Goal: Find specific page/section: Find specific page/section

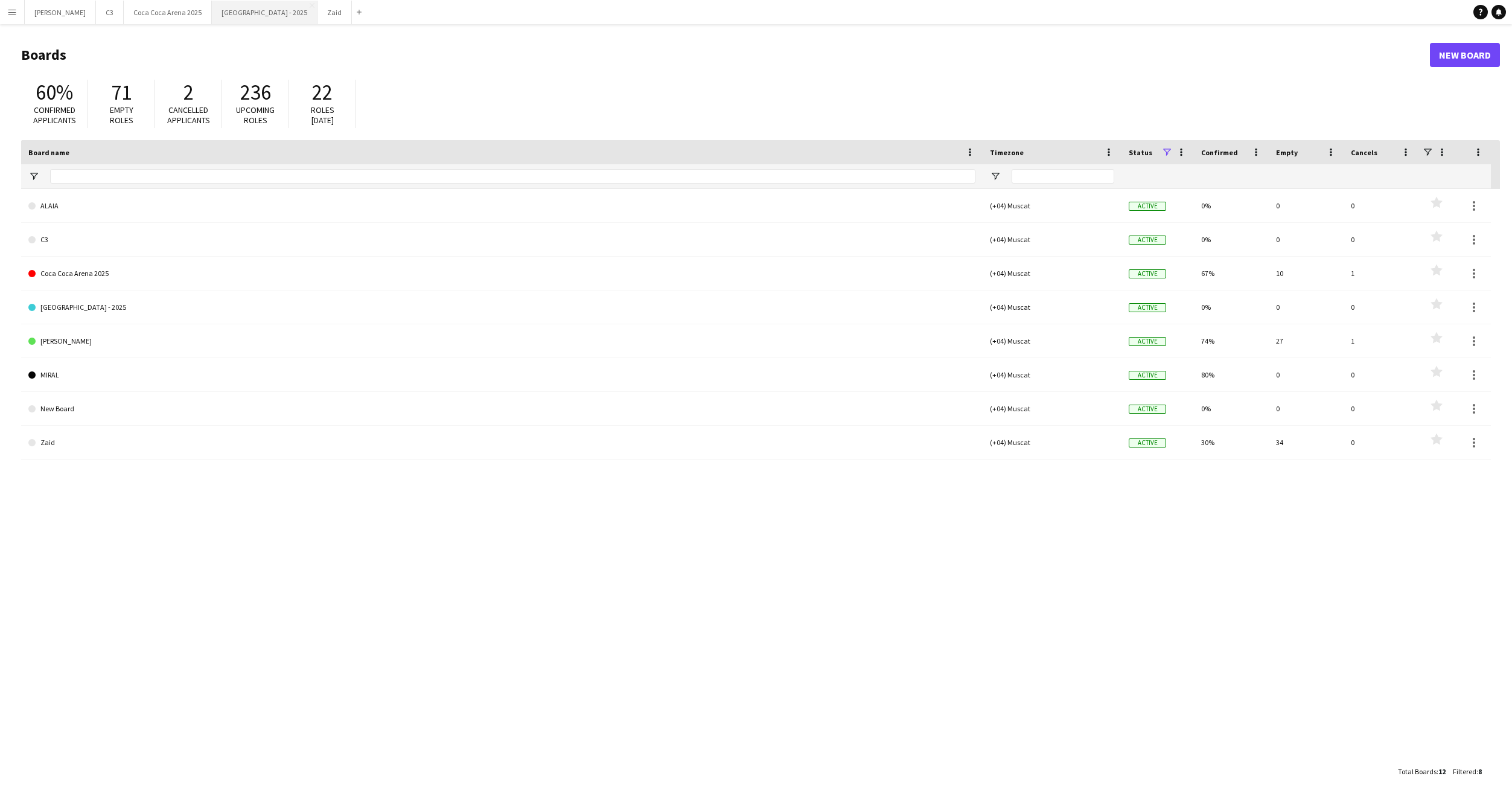
click at [212, 10] on button "[GEOGRAPHIC_DATA] - 2025 Close" at bounding box center [264, 12] width 105 height 23
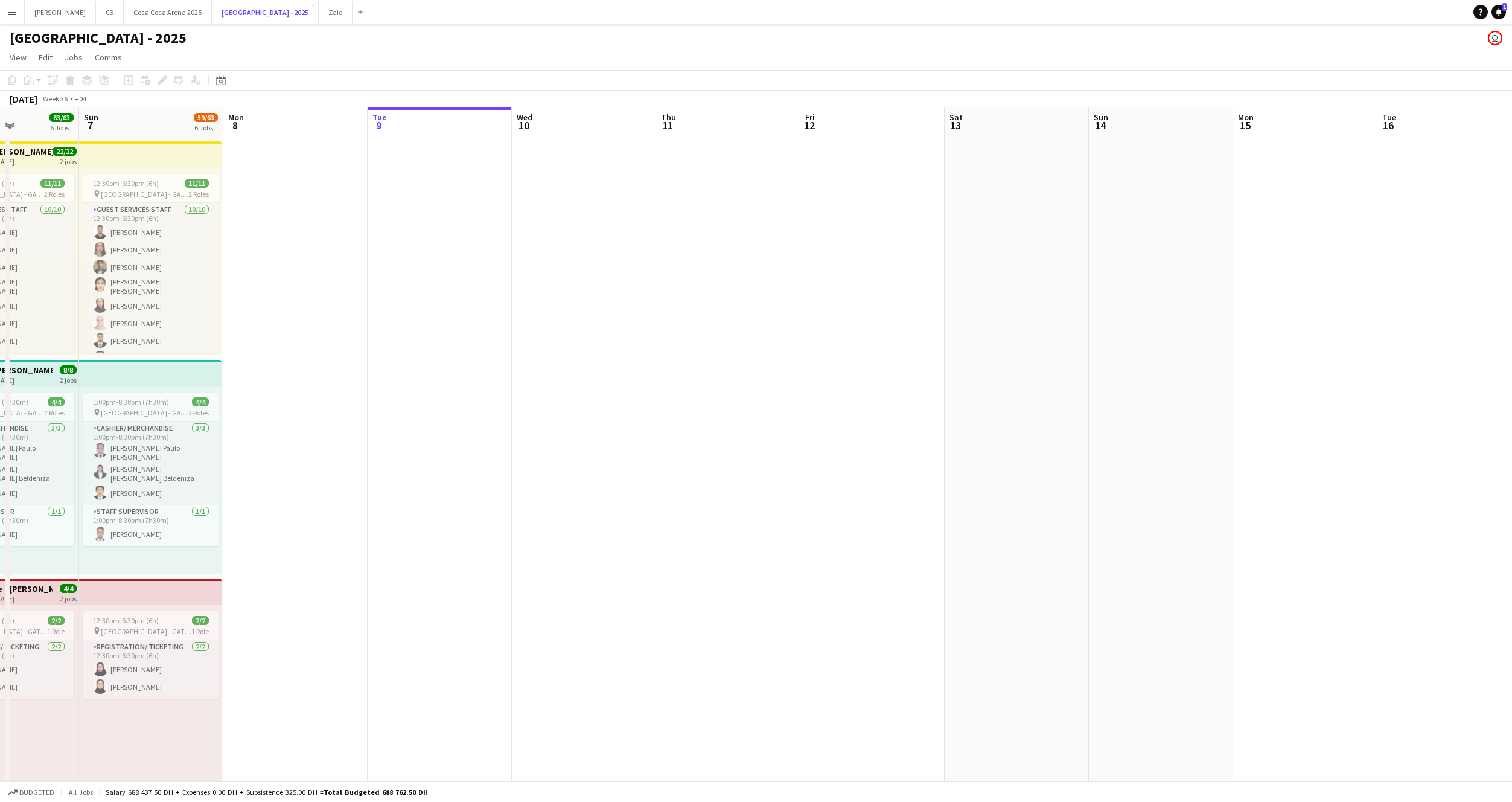
scroll to position [0, 244]
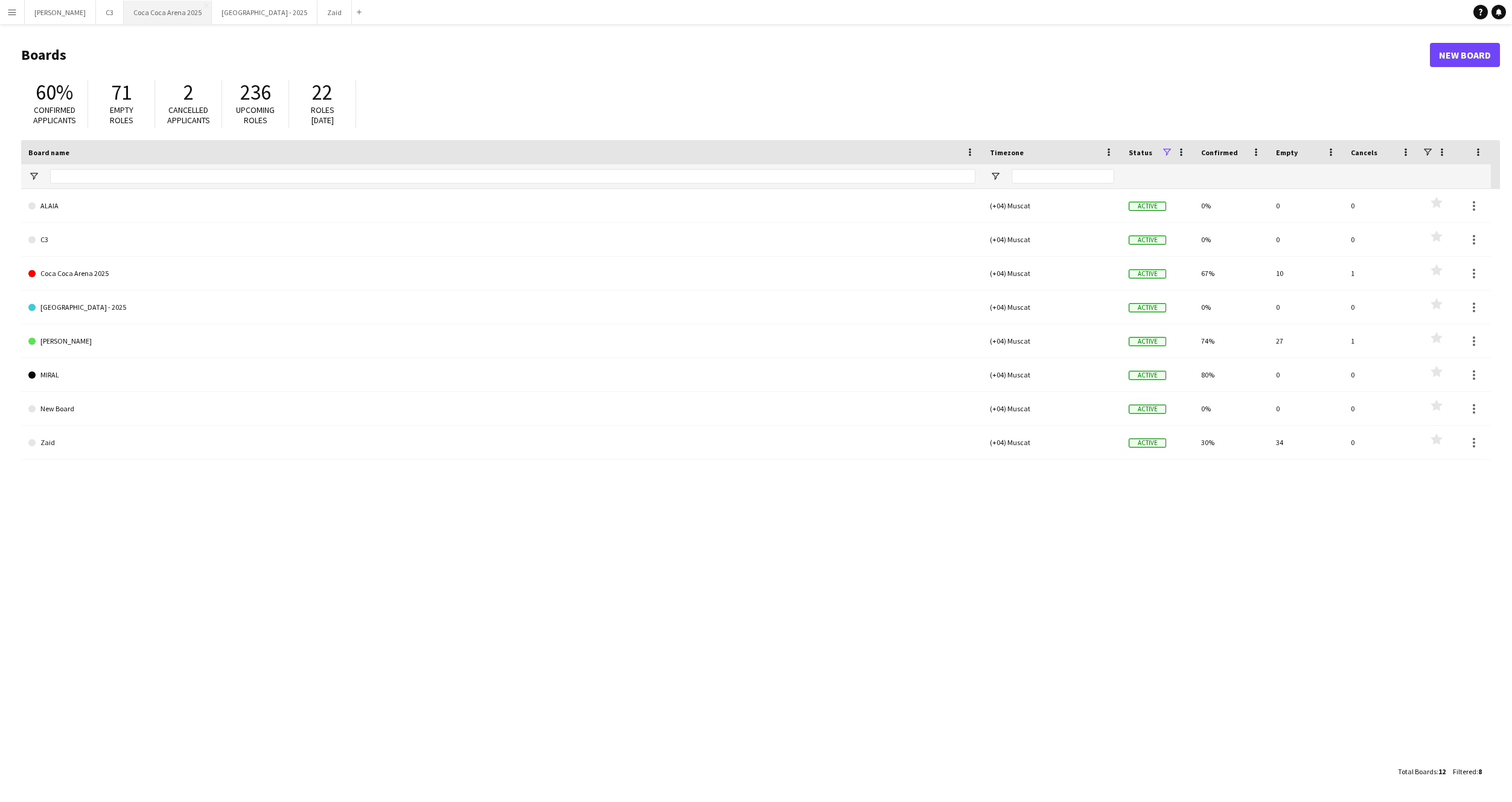
click at [129, 21] on button "[GEOGRAPHIC_DATA] 2025 Close" at bounding box center [167, 12] width 88 height 23
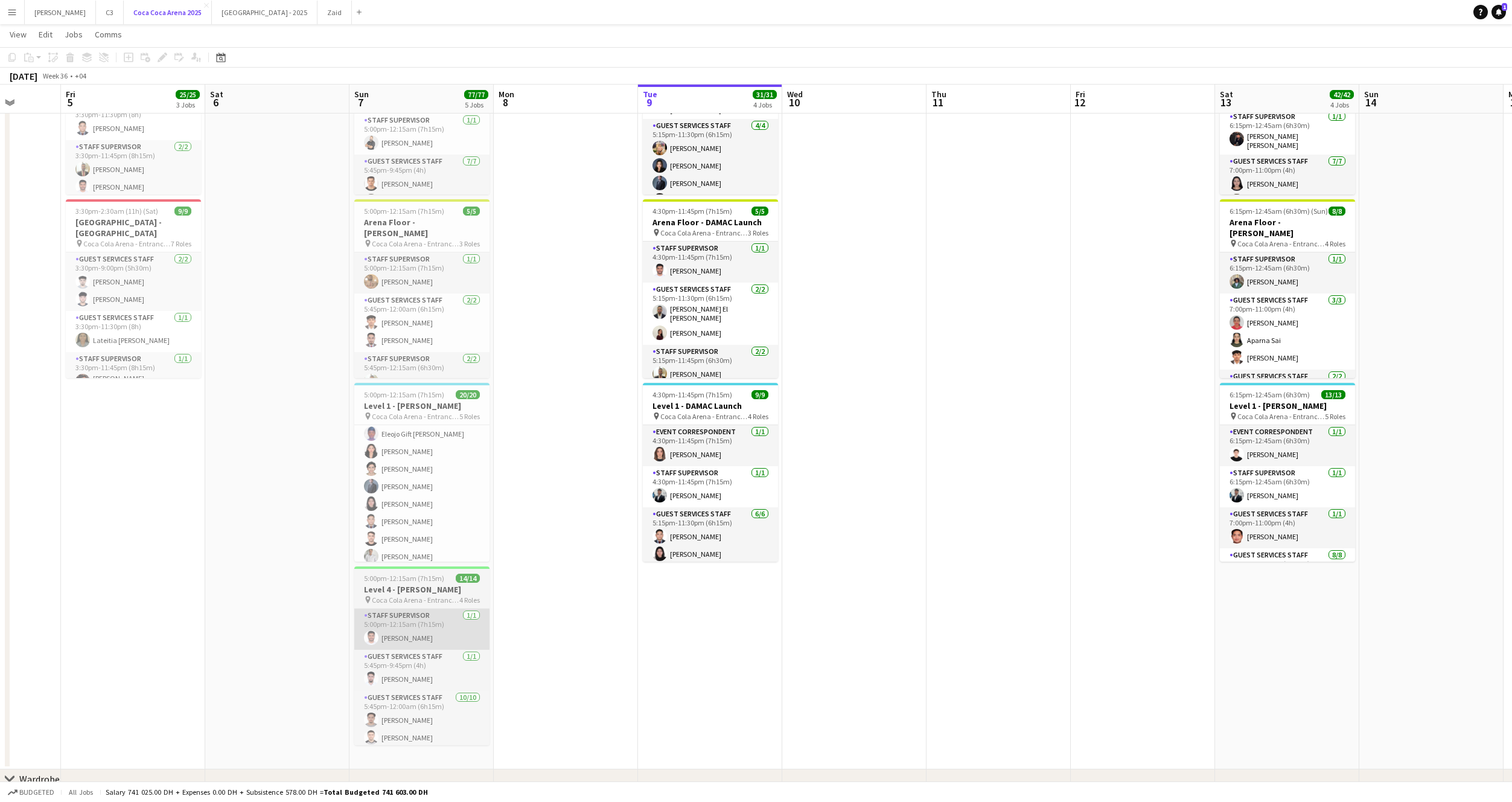
scroll to position [221, 0]
click at [427, 656] on app-card-role "Guest Services Staff 10/10 5:45pm-12:00am (6h15m) Ahmed Qasim Hamza ALmohareb C…" at bounding box center [422, 652] width 136 height 199
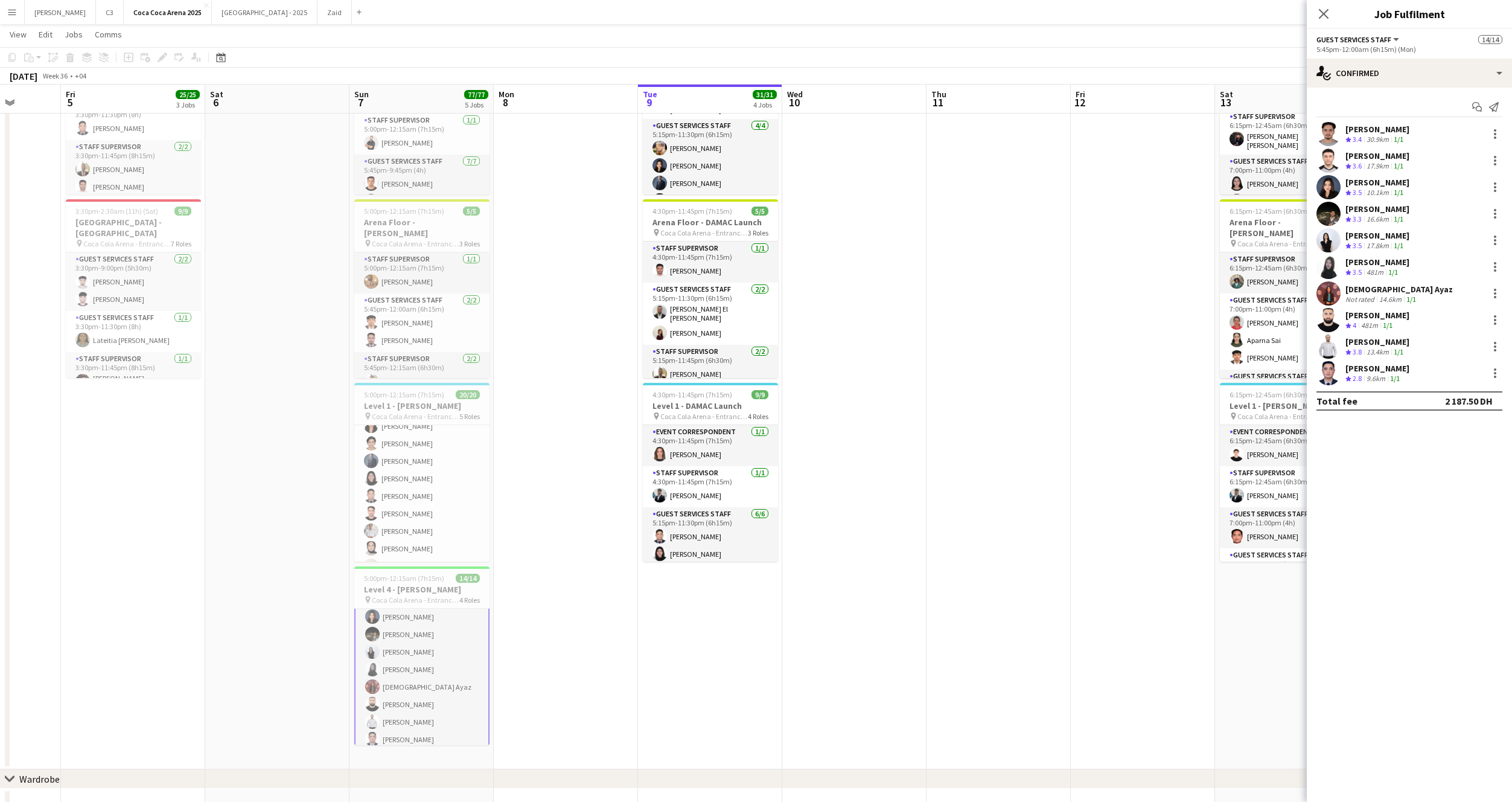
click at [1330, 136] on app-user-avatar at bounding box center [1328, 134] width 24 height 24
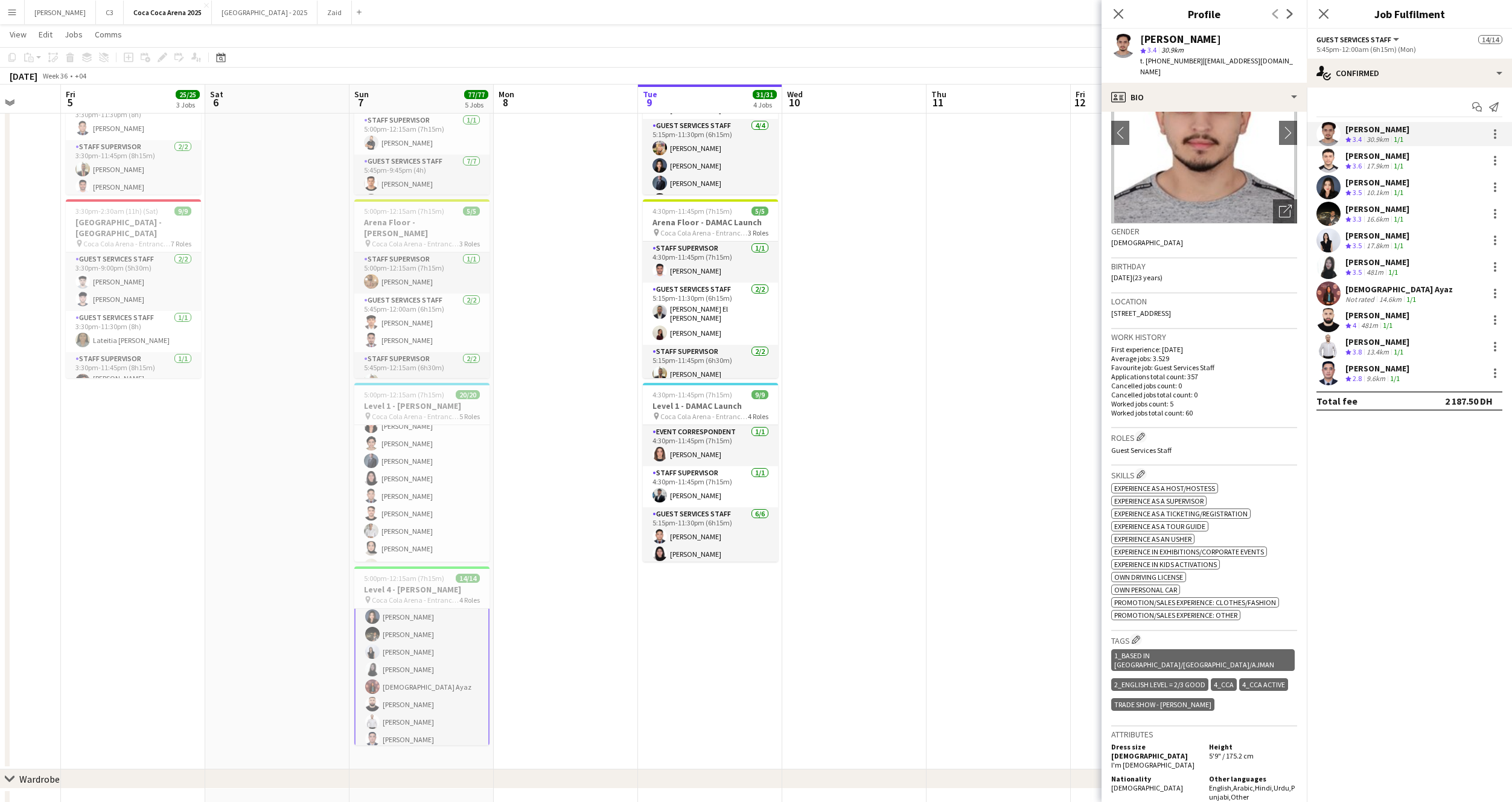
scroll to position [0, 0]
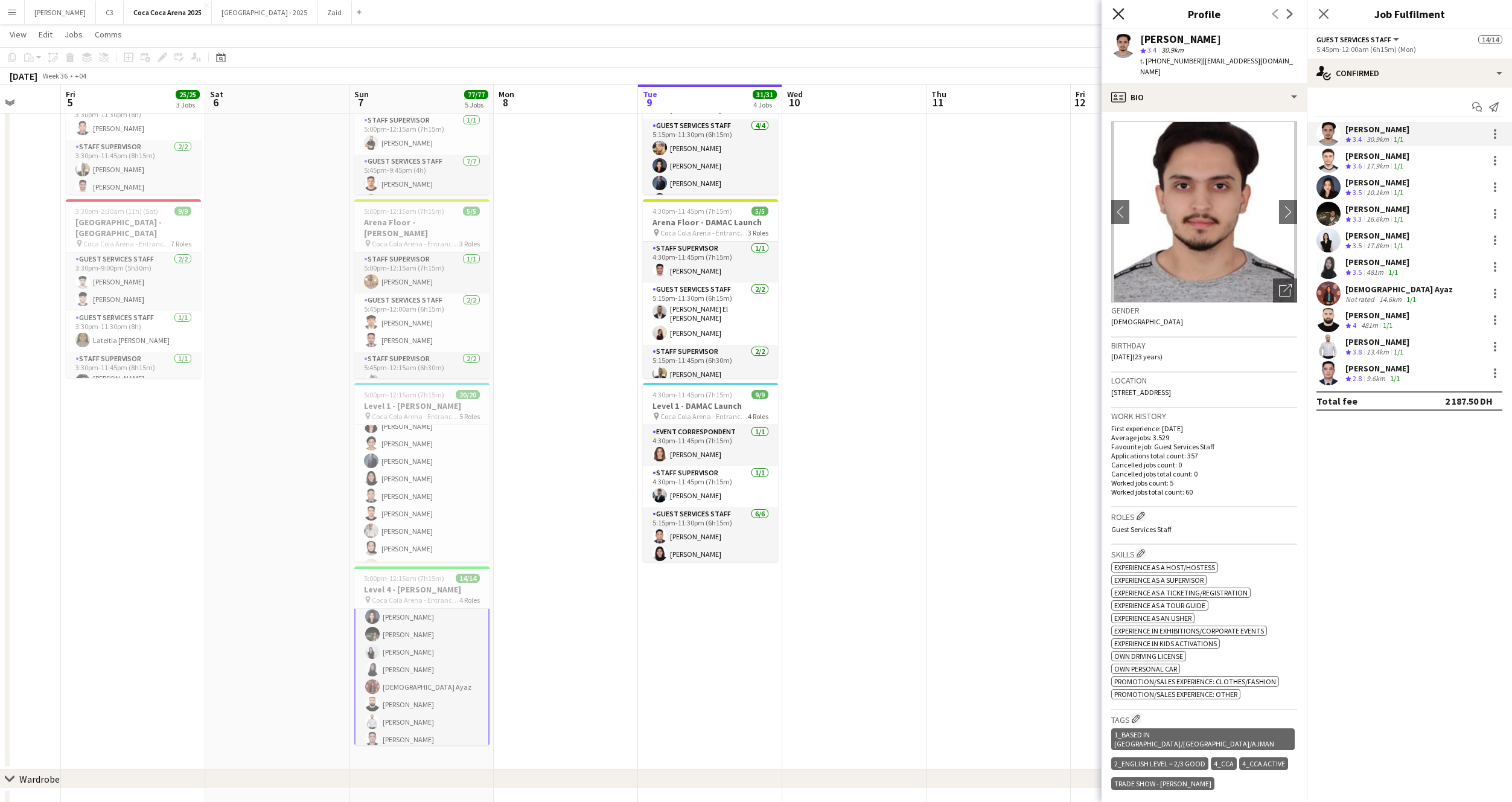
click at [1123, 14] on icon "Close pop-in" at bounding box center [1118, 13] width 11 height 11
